Goal: Task Accomplishment & Management: Manage account settings

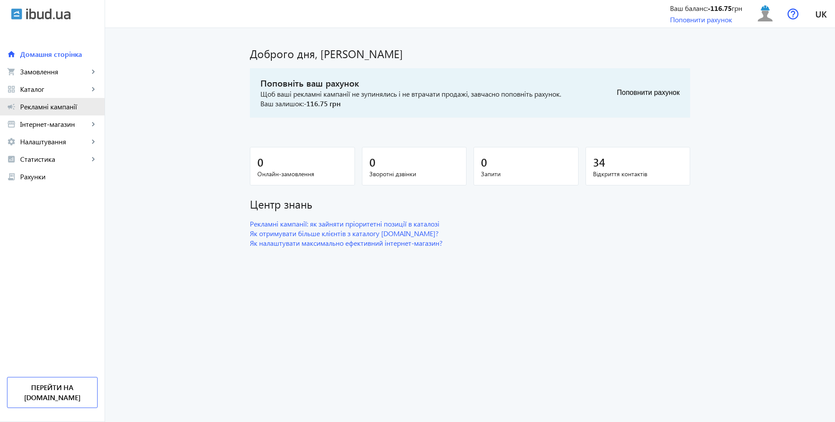
click at [49, 109] on span "Рекламні кампанії" at bounding box center [58, 106] width 77 height 9
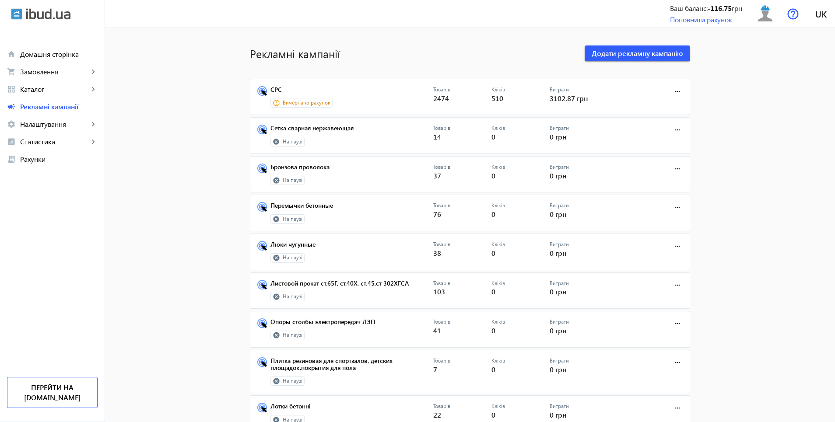
click at [299, 104] on span "Вичерпано рахунок" at bounding box center [307, 102] width 48 height 7
click at [276, 89] on link "СРС" at bounding box center [351, 92] width 163 height 12
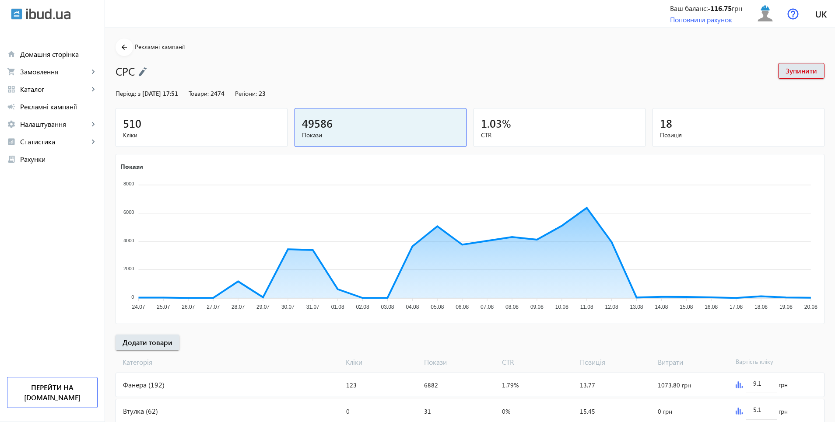
click at [52, 17] on img at bounding box center [48, 13] width 44 height 11
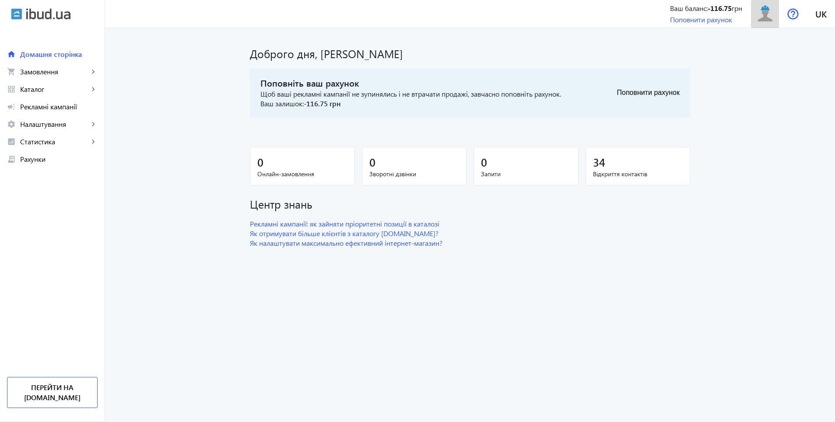
click at [761, 19] on img at bounding box center [765, 14] width 20 height 20
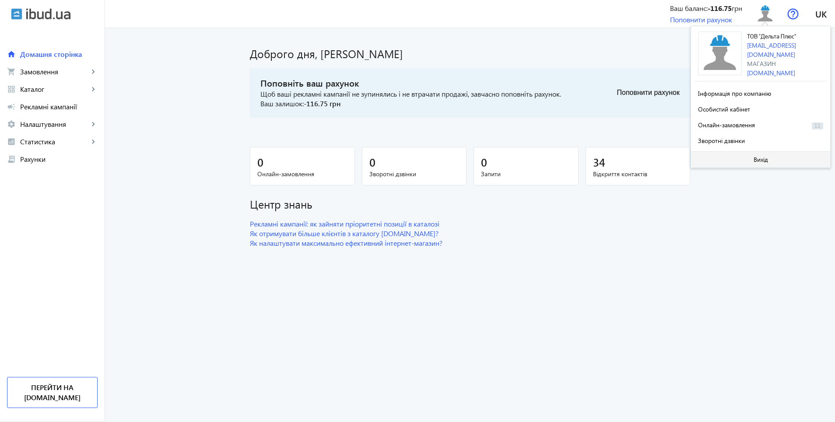
click at [762, 159] on span "Вихід" at bounding box center [760, 159] width 14 height 7
